Goal: Information Seeking & Learning: Learn about a topic

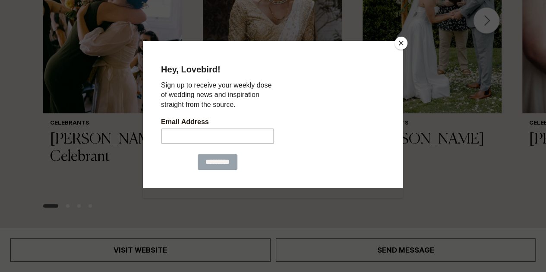
scroll to position [977, 0]
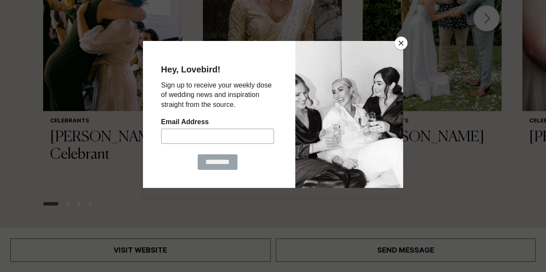
click at [399, 42] on button "Close" at bounding box center [400, 43] width 13 height 13
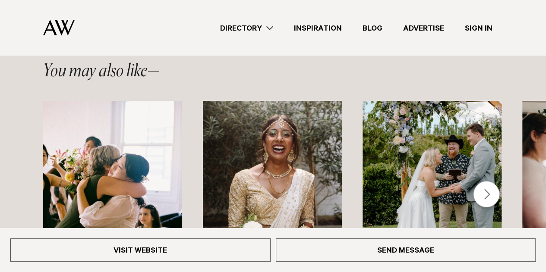
scroll to position [796, 0]
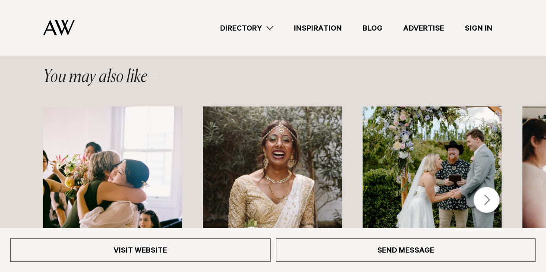
click at [481, 206] on div "Next slide" at bounding box center [486, 200] width 26 height 26
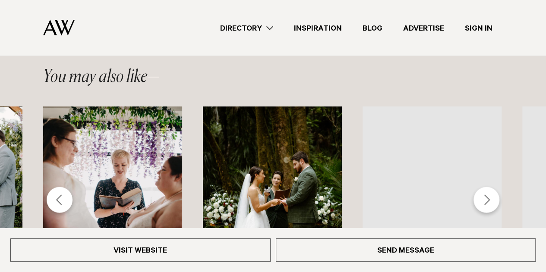
click at [481, 206] on div "Next slide" at bounding box center [486, 200] width 26 height 26
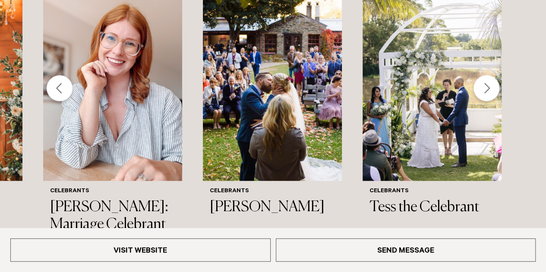
scroll to position [921, 0]
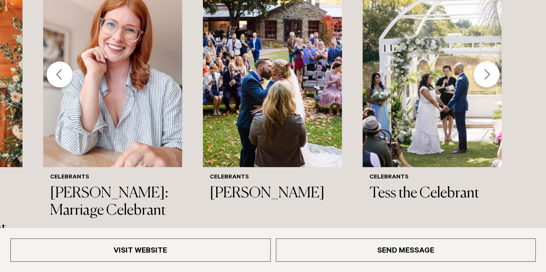
click at [482, 75] on div "Next slide" at bounding box center [486, 75] width 26 height 26
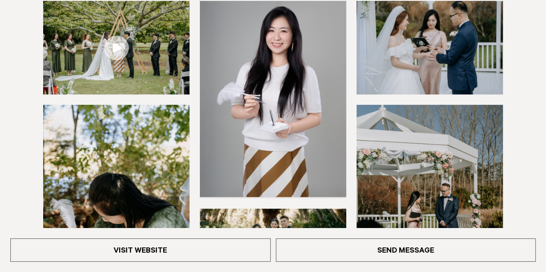
scroll to position [188, 0]
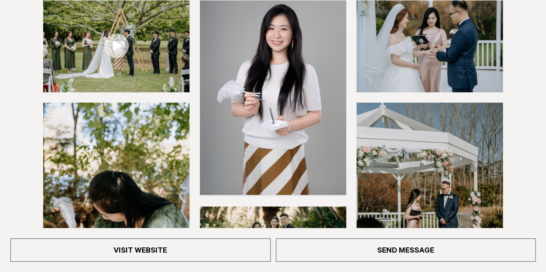
click at [275, 81] on img at bounding box center [273, 97] width 146 height 196
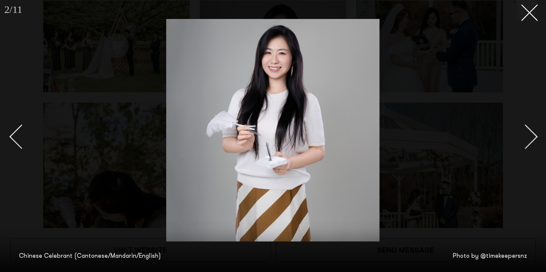
click at [535, 138] on div "Next slide" at bounding box center [525, 136] width 25 height 25
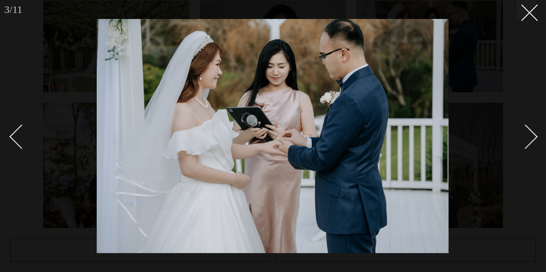
click at [535, 138] on div "Next slide" at bounding box center [525, 136] width 25 height 25
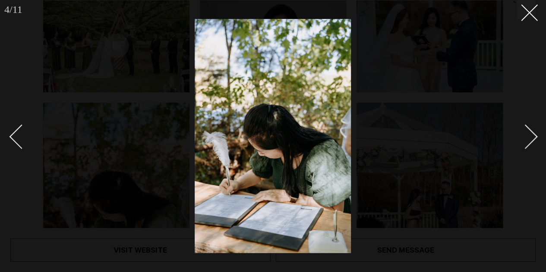
click at [535, 138] on div "Next slide" at bounding box center [525, 136] width 25 height 25
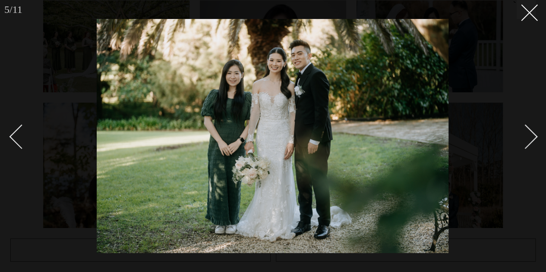
click at [535, 138] on div "Next slide" at bounding box center [525, 136] width 25 height 25
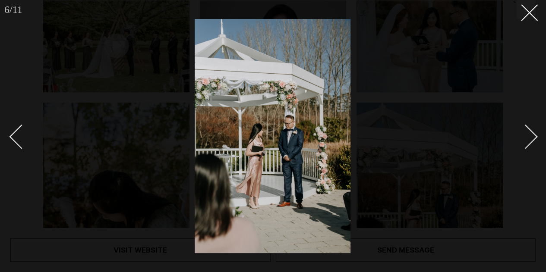
click at [535, 138] on div "Next slide" at bounding box center [525, 136] width 25 height 25
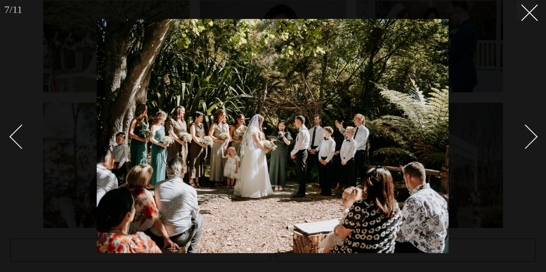
click at [535, 138] on div "Next slide" at bounding box center [525, 136] width 25 height 25
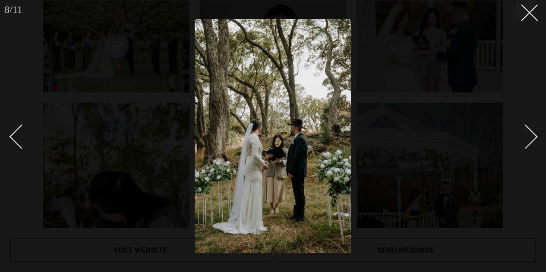
click at [535, 138] on div "Next slide" at bounding box center [525, 136] width 25 height 25
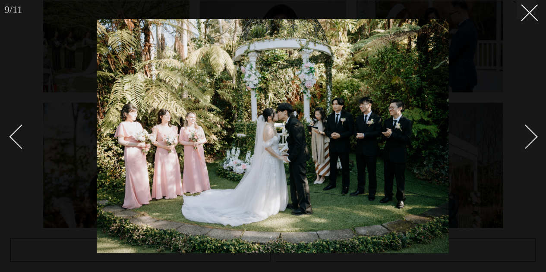
click at [535, 138] on div "Next slide" at bounding box center [525, 136] width 25 height 25
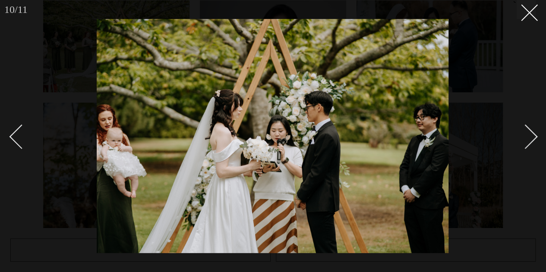
click at [535, 138] on div "Next slide" at bounding box center [525, 136] width 25 height 25
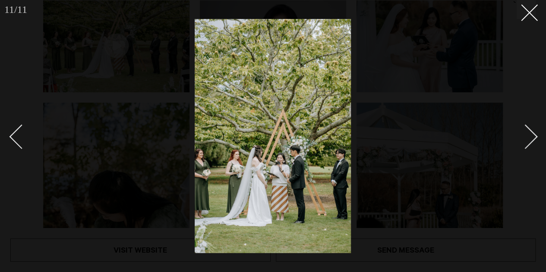
click at [535, 138] on div "Next slide" at bounding box center [525, 136] width 25 height 25
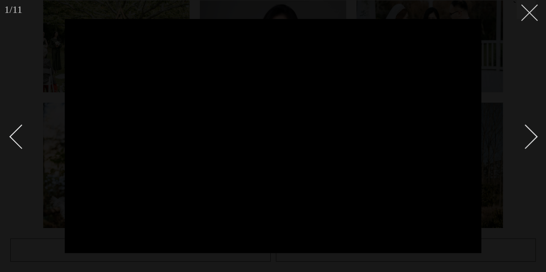
click at [531, 14] on line at bounding box center [529, 13] width 16 height 16
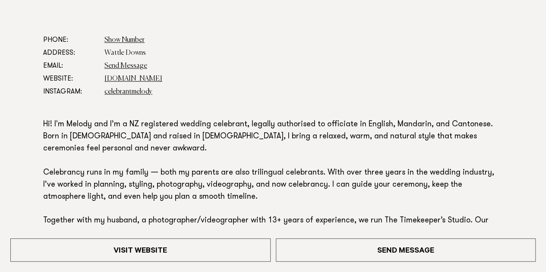
scroll to position [493, 0]
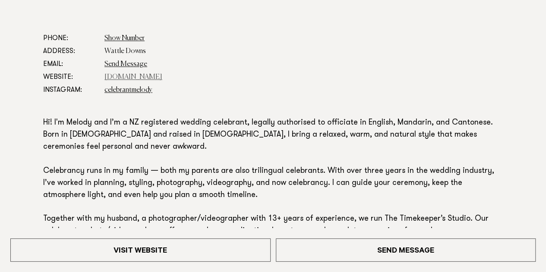
click at [141, 79] on link "[DOMAIN_NAME]" at bounding box center [133, 77] width 58 height 7
click at [330, 51] on dd "Wattle Downs" at bounding box center [303, 51] width 398 height 13
